Goal: Task Accomplishment & Management: Complete application form

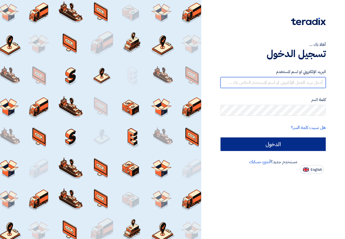
type input "[EMAIL_ADDRESS][DOMAIN_NAME]"
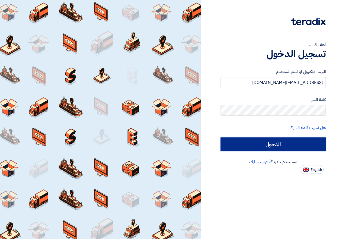
click at [291, 145] on input "الدخول" at bounding box center [273, 144] width 105 height 14
type input "Sign in"
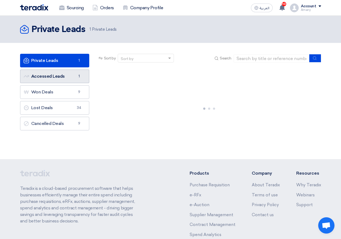
click at [55, 78] on link "Accessed Leads Accessed Leads 1" at bounding box center [54, 76] width 69 height 14
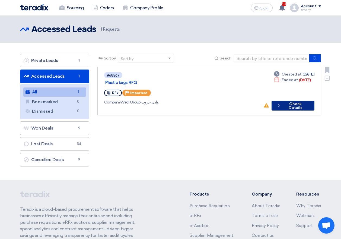
click at [304, 101] on button "Check details Check Details" at bounding box center [293, 106] width 43 height 10
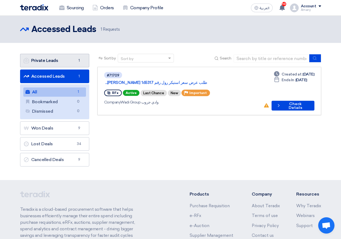
click at [68, 57] on link "Private Leads Private Leads 1" at bounding box center [54, 61] width 69 height 14
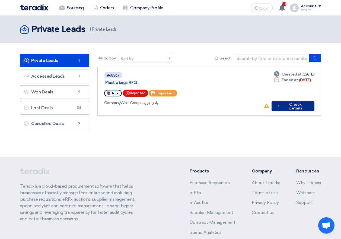
click at [281, 103] on icon "Check details" at bounding box center [278, 105] width 5 height 5
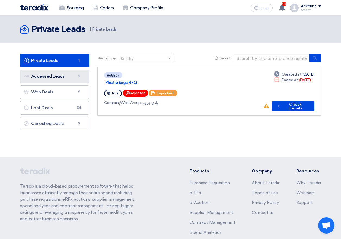
click at [80, 79] on link "Accessed Leads Accessed Leads 1" at bounding box center [54, 76] width 69 height 14
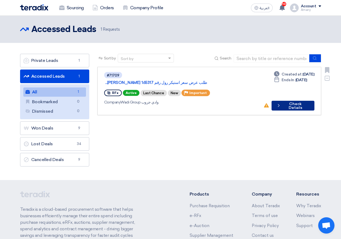
click at [281, 103] on icon "Check details" at bounding box center [278, 105] width 5 height 5
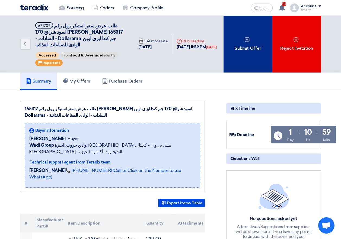
click at [240, 53] on div "Submit Offer" at bounding box center [248, 44] width 49 height 57
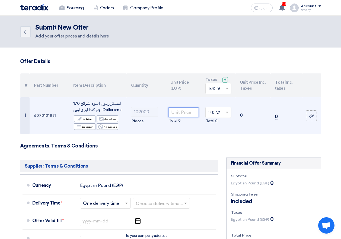
click at [172, 114] on input "number" at bounding box center [183, 112] width 30 height 10
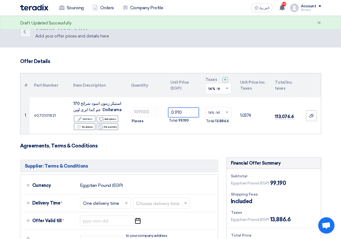
type input "0.910"
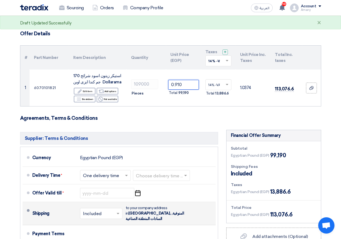
scroll to position [54, 0]
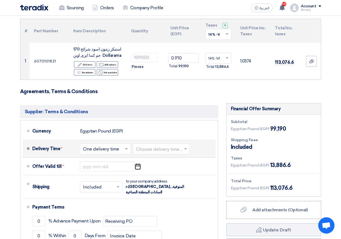
click at [149, 150] on input "text" at bounding box center [162, 149] width 52 height 8
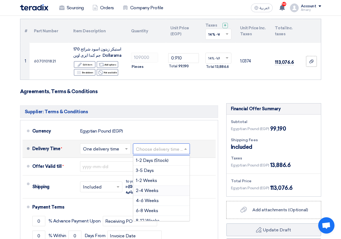
click at [150, 190] on span "2-4 Weeks" at bounding box center [147, 190] width 23 height 5
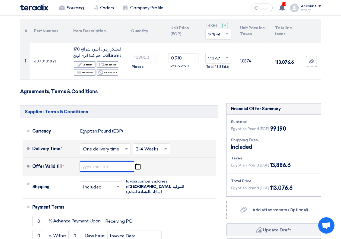
click at [118, 168] on input at bounding box center [107, 166] width 54 height 10
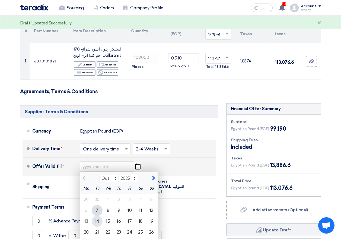
click at [99, 223] on div "14" at bounding box center [97, 221] width 11 height 11
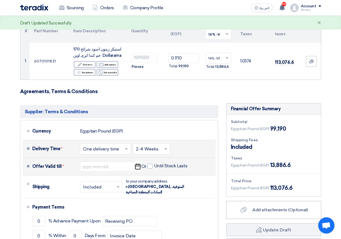
type input "[DATE]"
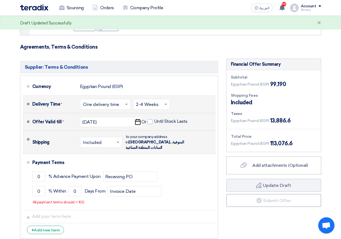
scroll to position [109, 0]
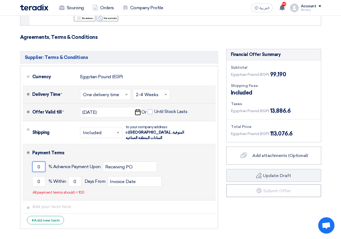
click at [38, 161] on input "0" at bounding box center [38, 166] width 13 height 10
drag, startPoint x: 38, startPoint y: 161, endPoint x: 44, endPoint y: 162, distance: 6.0
click at [44, 162] on input "0" at bounding box center [38, 166] width 13 height 10
click at [41, 176] on input "0" at bounding box center [38, 181] width 13 height 10
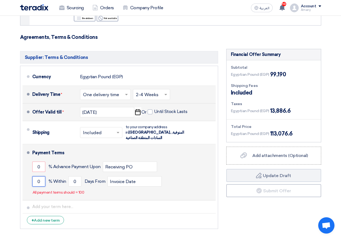
click at [41, 176] on input "0" at bounding box center [38, 181] width 13 height 10
type input "100"
click at [226, 169] on button "Draft Update Draft" at bounding box center [273, 175] width 95 height 13
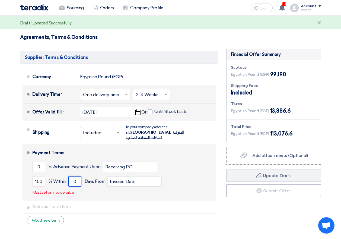
drag, startPoint x: 77, startPoint y: 178, endPoint x: 68, endPoint y: 178, distance: 9.3
click at [68, 178] on div "100 % [DATE] From Invoice Date" at bounding box center [122, 181] width 181 height 15
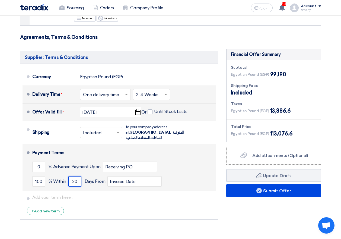
type input "30"
click at [226, 169] on button "Draft Update Draft" at bounding box center [273, 175] width 95 height 13
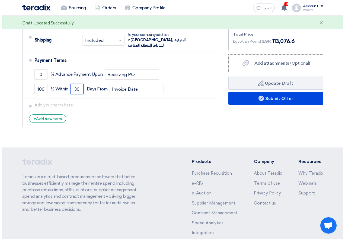
scroll to position [145, 0]
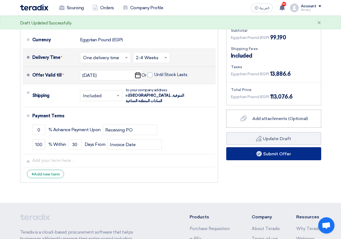
click at [270, 153] on button "Submit Offer" at bounding box center [273, 153] width 95 height 13
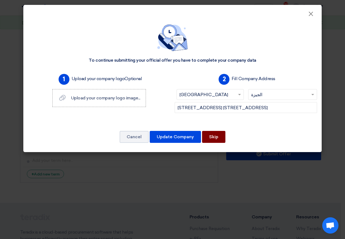
click at [213, 137] on button "Skip" at bounding box center [213, 137] width 23 height 12
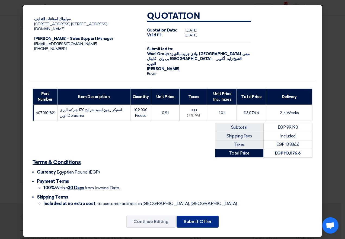
click at [202, 216] on button "Submit Offer" at bounding box center [198, 221] width 42 height 12
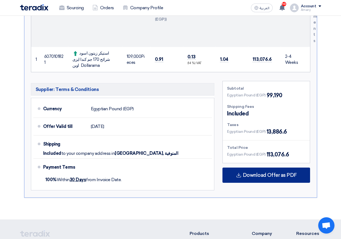
scroll to position [217, 0]
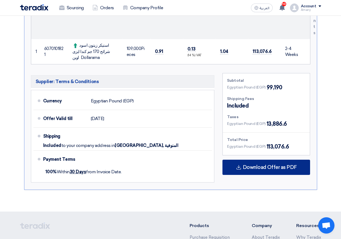
click at [262, 165] on div "Download Offer as PDF" at bounding box center [267, 167] width 88 height 15
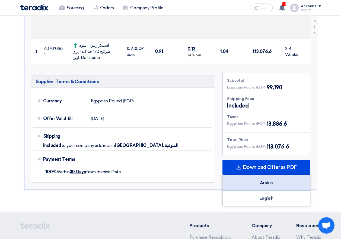
click at [267, 177] on div "Arabic" at bounding box center [266, 182] width 87 height 15
